Goal: Check status: Check status

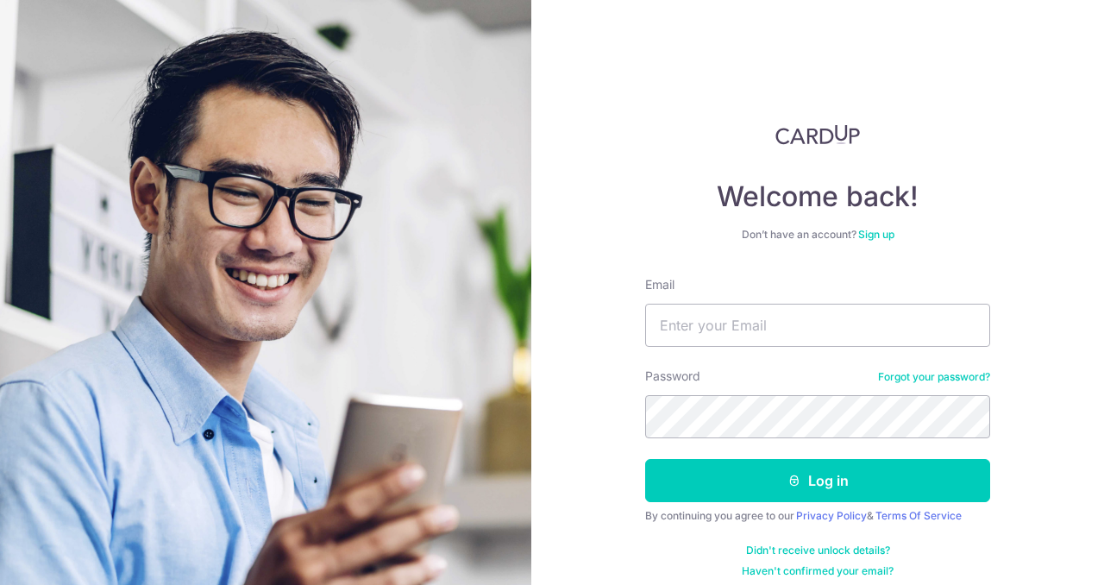
type input "[EMAIL_ADDRESS][DOMAIN_NAME]"
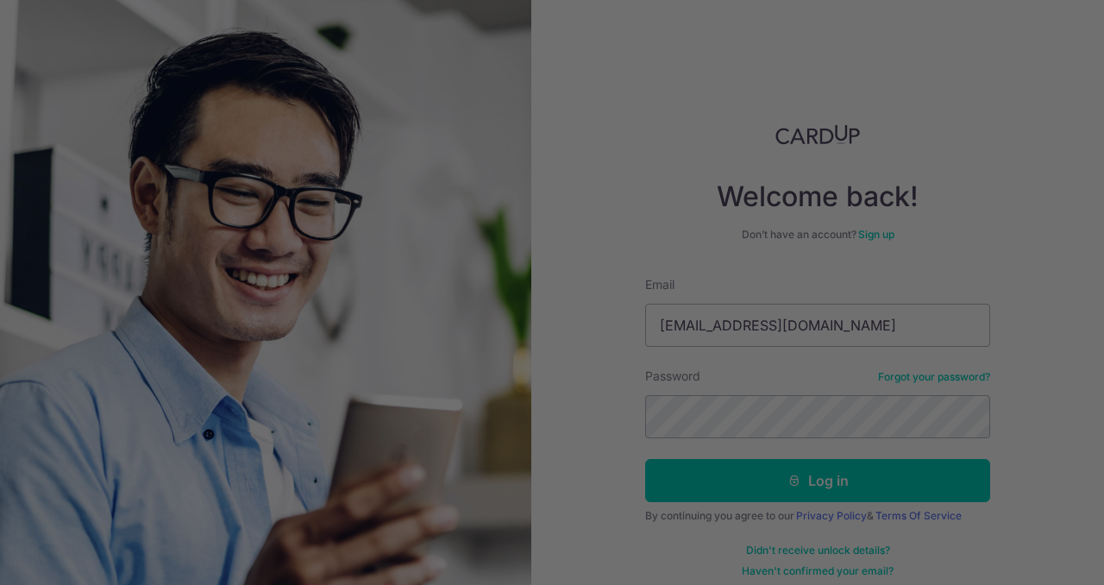
click at [773, 428] on div at bounding box center [558, 295] width 1116 height 591
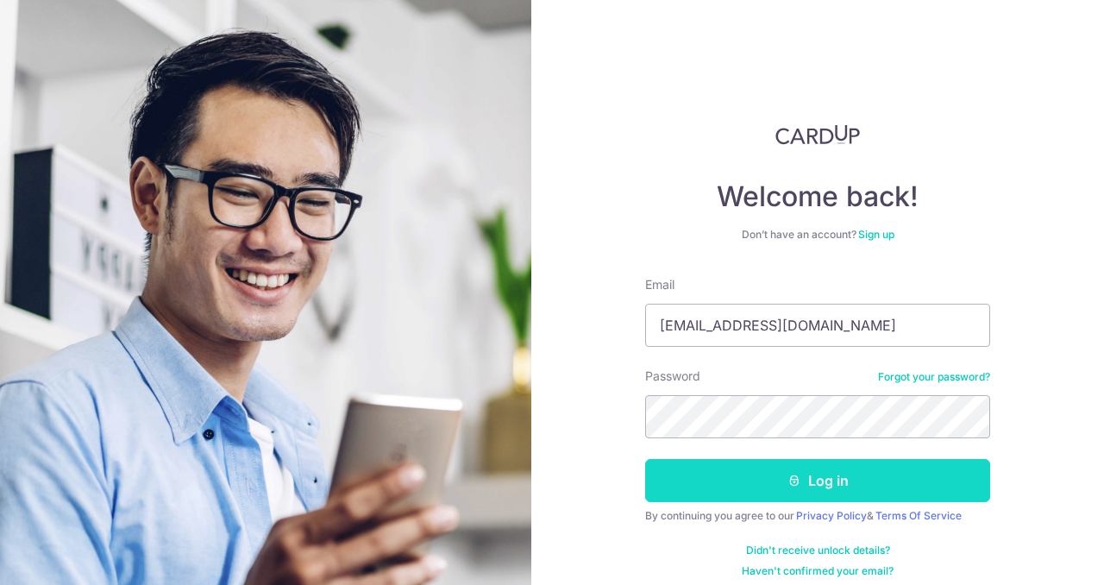
click at [757, 485] on button "Log in" at bounding box center [817, 480] width 345 height 43
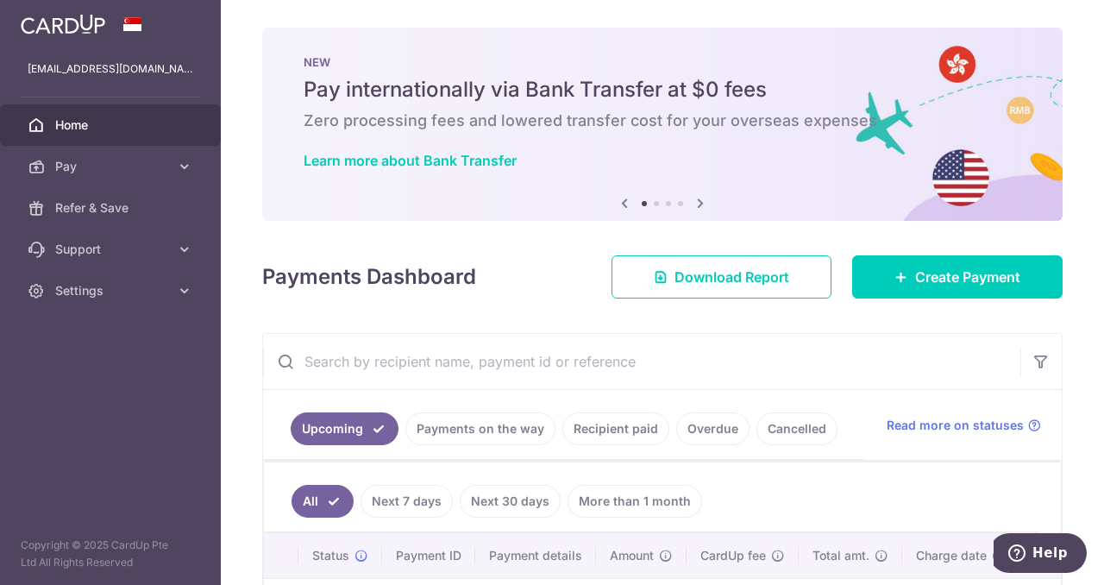
click at [489, 425] on link "Payments on the way" at bounding box center [481, 428] width 150 height 33
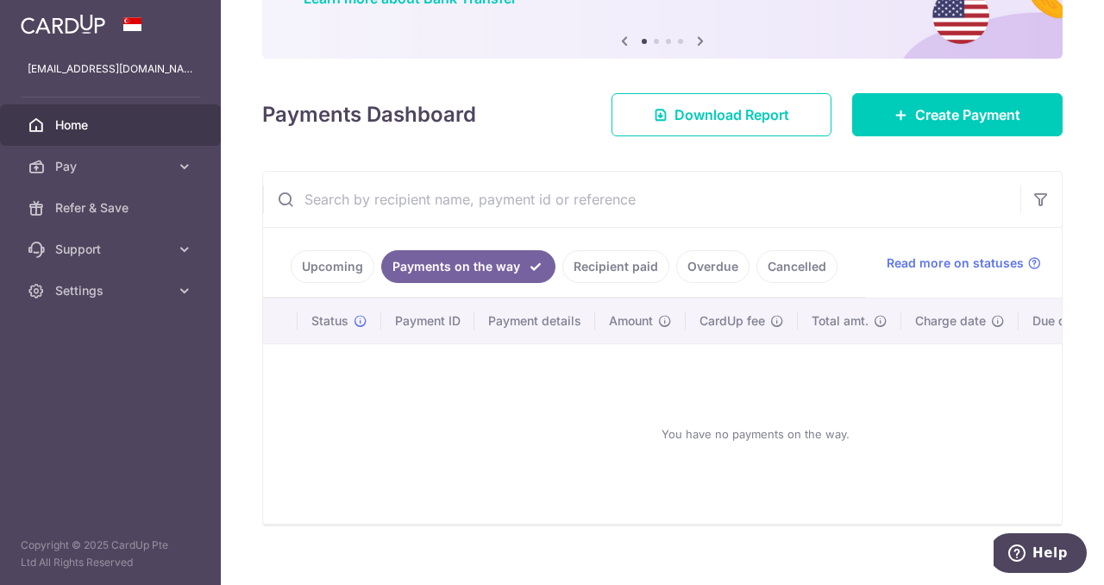
scroll to position [164, 0]
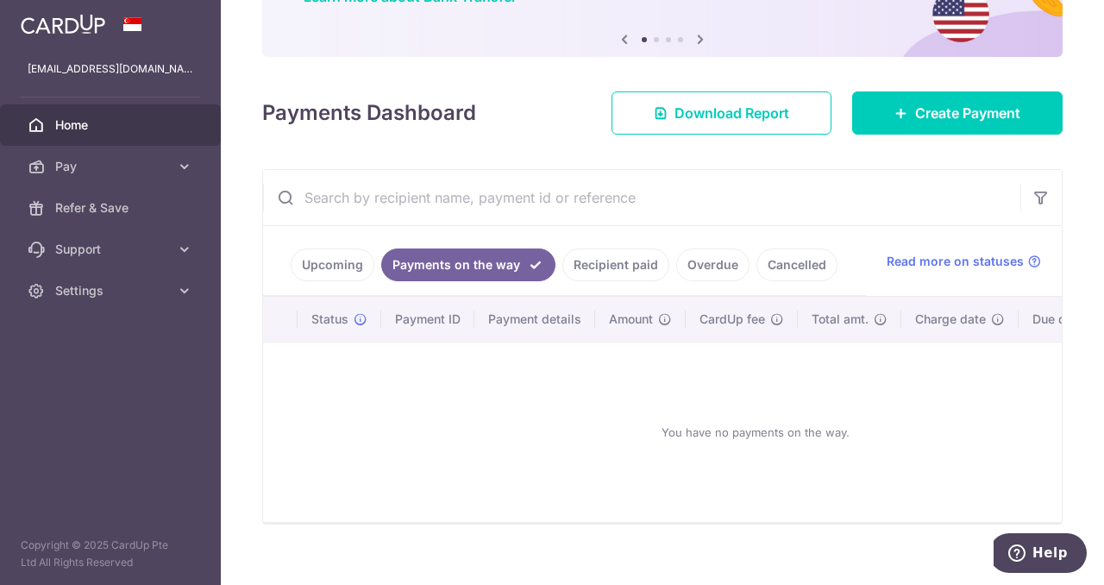
click at [626, 263] on link "Recipient paid" at bounding box center [616, 264] width 107 height 33
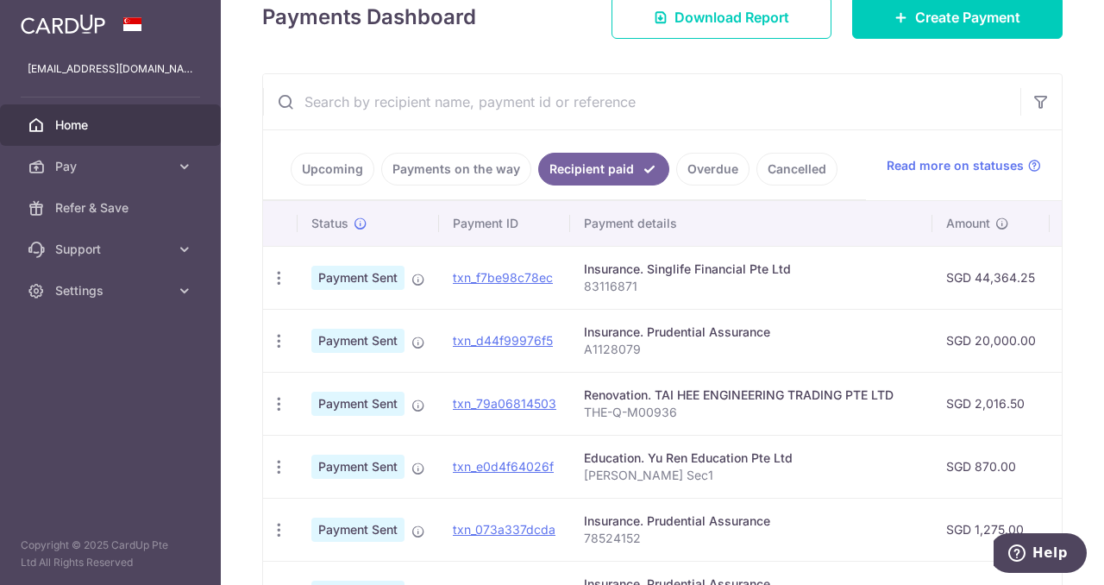
scroll to position [261, 0]
click at [276, 274] on icon "button" at bounding box center [279, 277] width 18 height 18
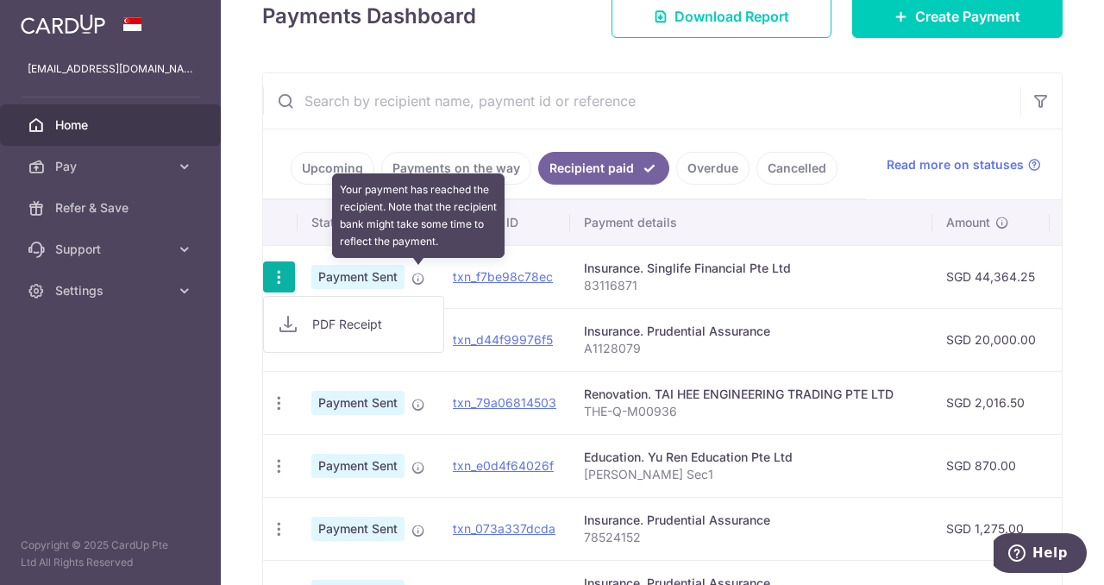
click at [419, 280] on icon at bounding box center [419, 279] width 14 height 14
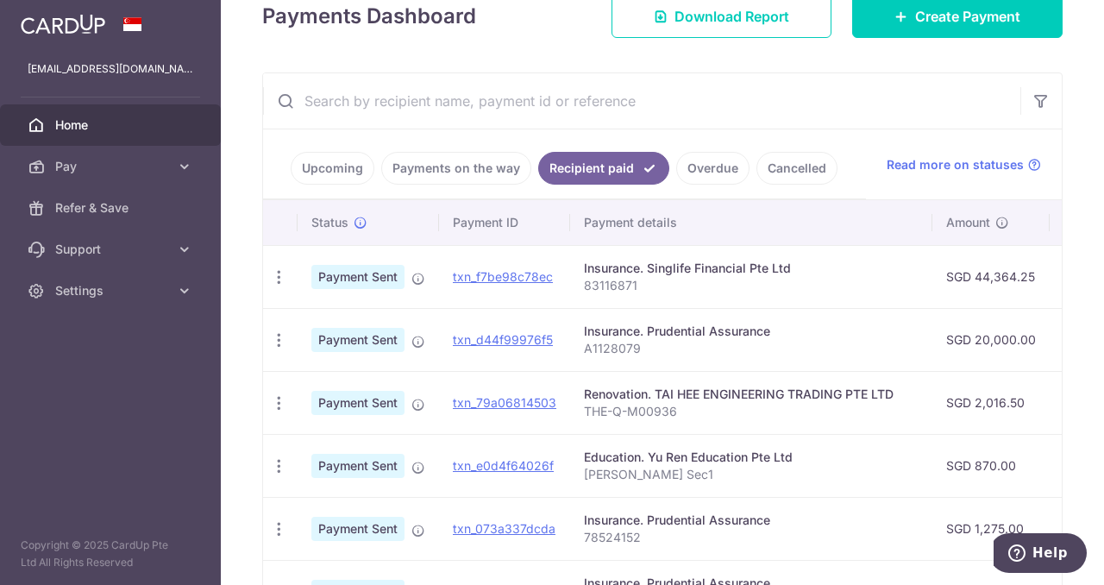
click at [797, 277] on p "83116871" at bounding box center [751, 285] width 335 height 17
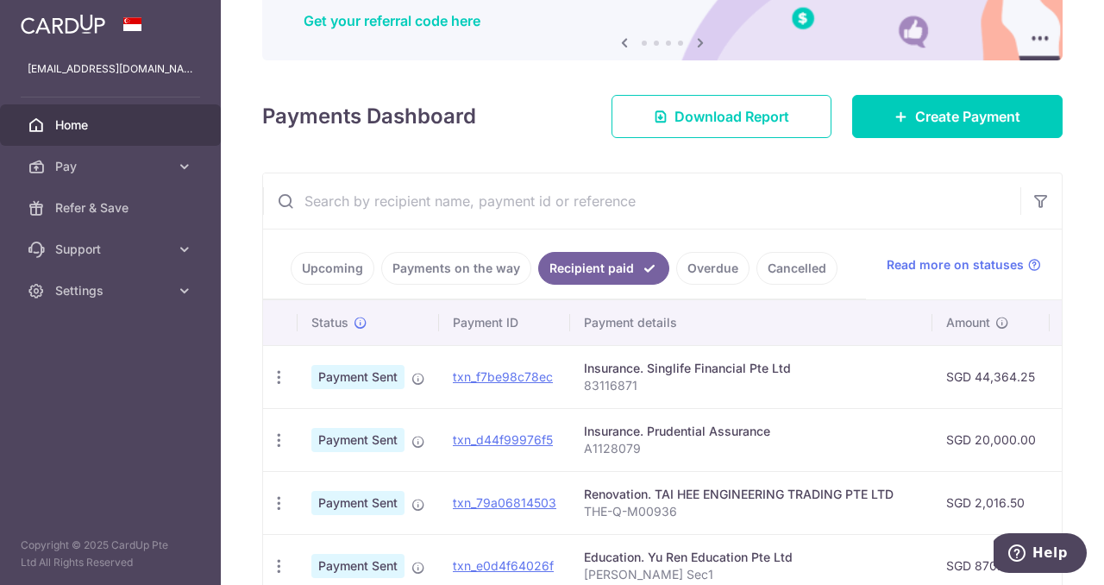
scroll to position [147, 0]
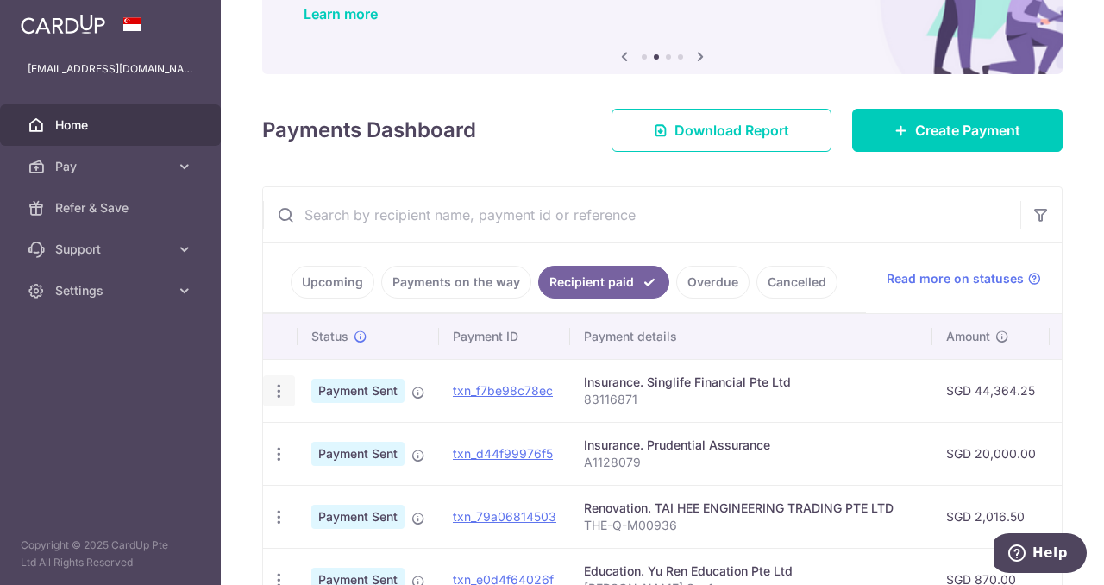
click at [279, 383] on icon "button" at bounding box center [279, 391] width 18 height 18
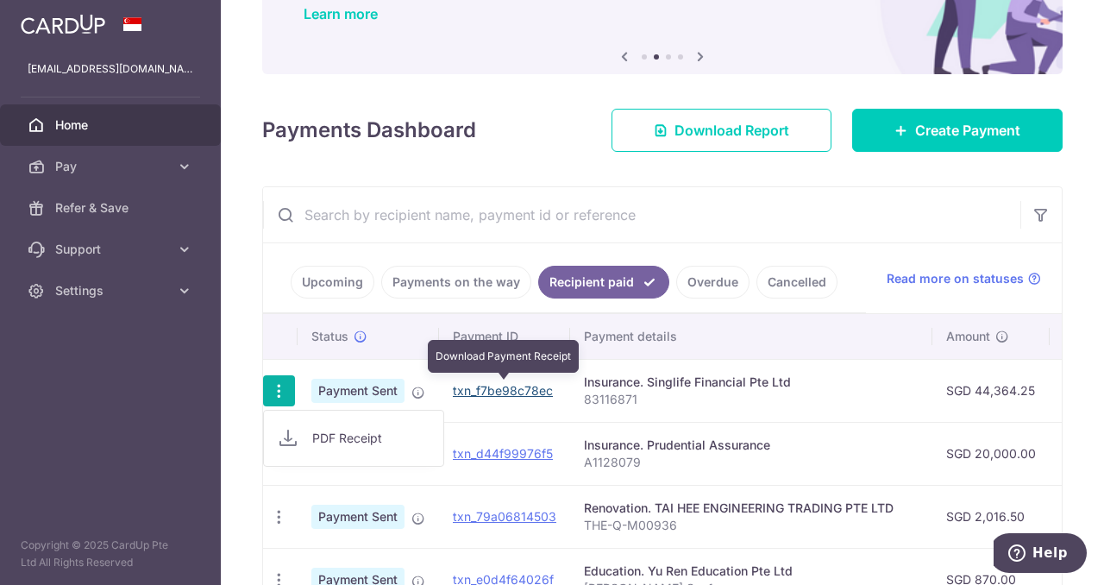
click at [518, 388] on link "txn_f7be98c78ec" at bounding box center [503, 390] width 100 height 15
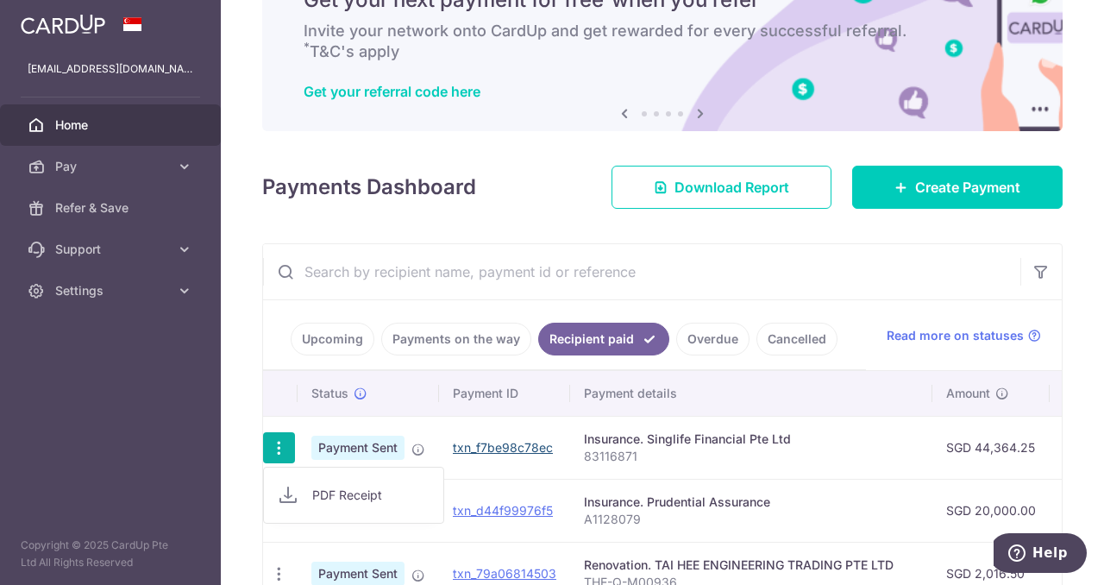
scroll to position [0, 0]
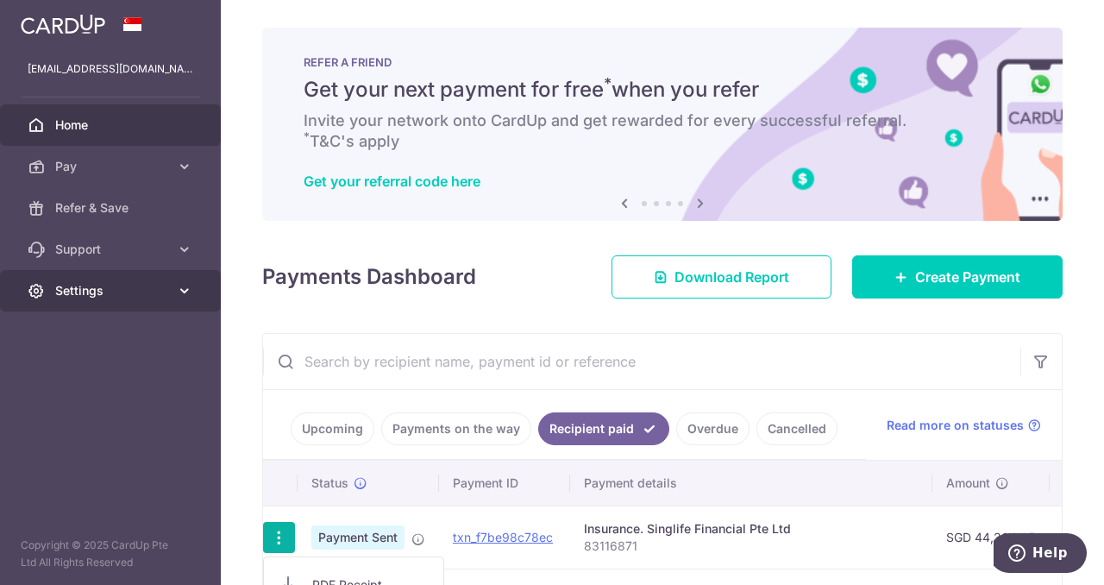
click at [103, 289] on span "Settings" at bounding box center [112, 290] width 114 height 17
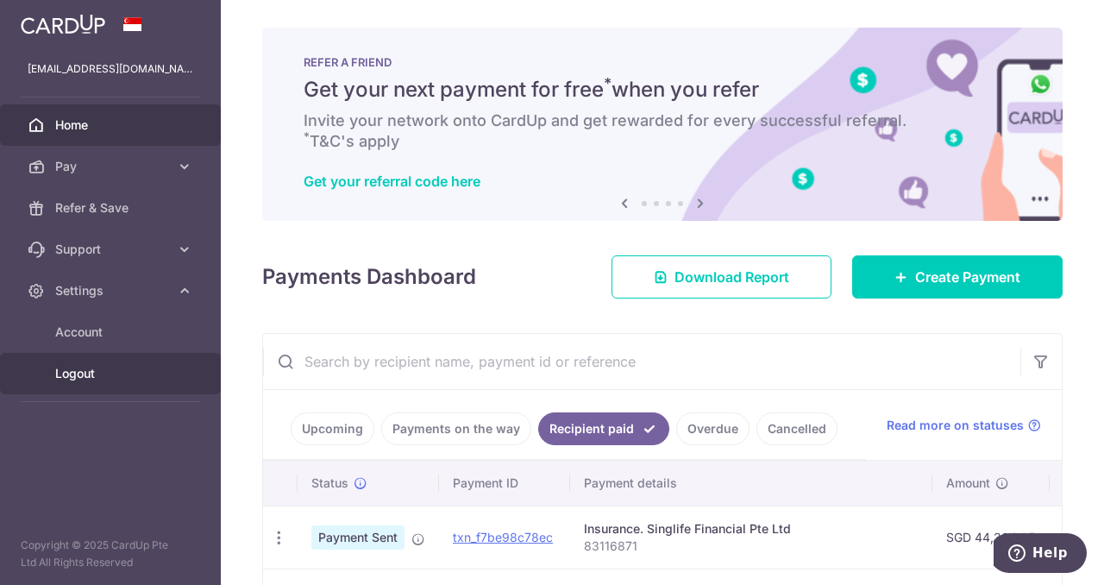
click at [79, 369] on span "Logout" at bounding box center [112, 373] width 114 height 17
